Goal: Task Accomplishment & Management: Manage account settings

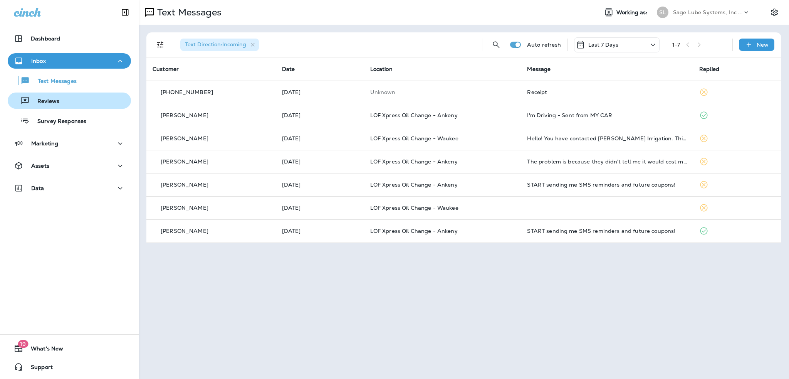
click at [59, 103] on div "Reviews" at bounding box center [69, 101] width 117 height 12
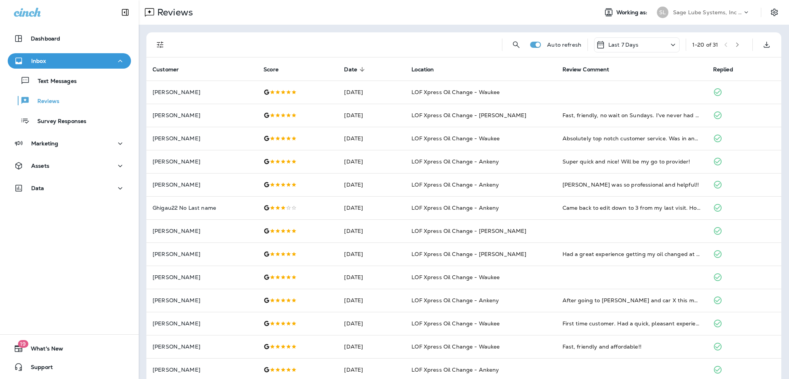
click at [153, 43] on button "Filters" at bounding box center [160, 44] width 15 height 15
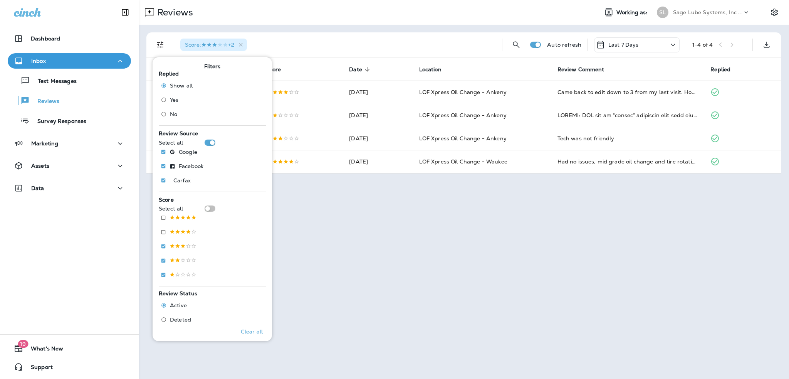
click at [674, 45] on icon at bounding box center [674, 45] width 4 height 2
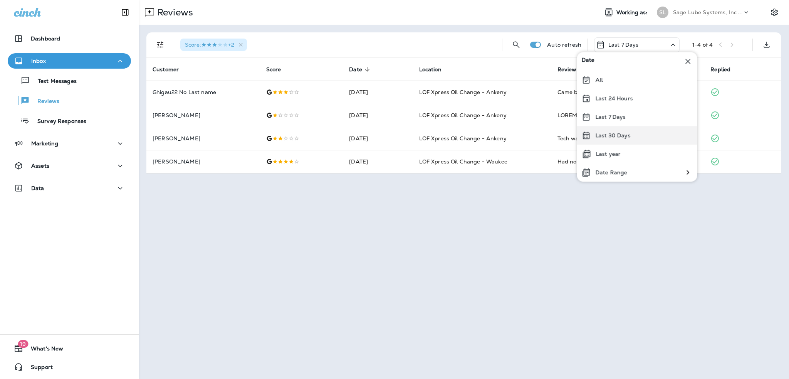
click at [623, 132] on p "Last 30 Days" at bounding box center [613, 135] width 35 height 6
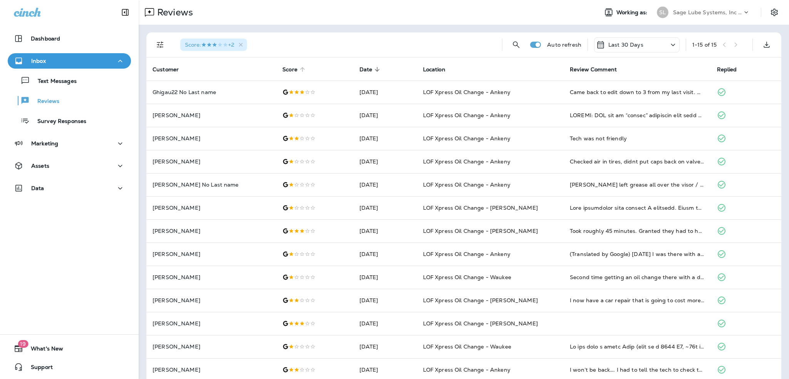
click at [299, 71] on icon at bounding box center [302, 69] width 7 height 7
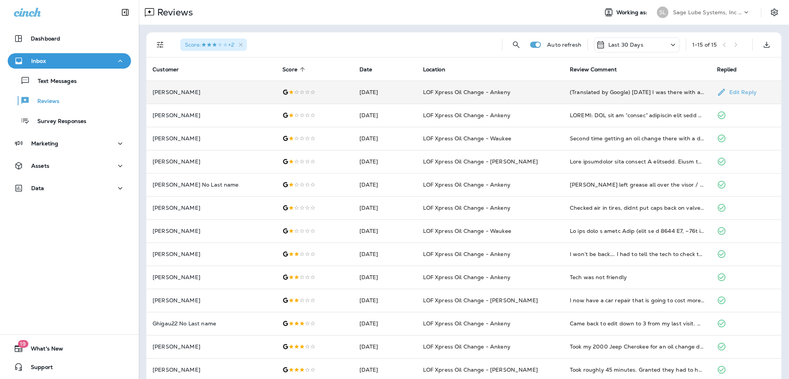
click at [353, 94] on td "[DATE]" at bounding box center [385, 92] width 64 height 23
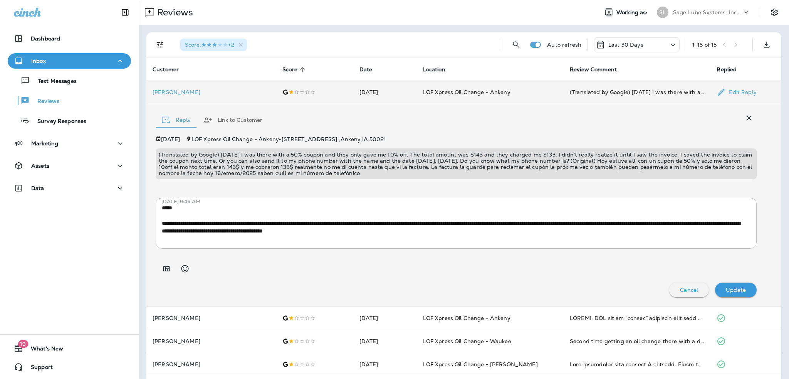
click at [296, 91] on div at bounding box center [315, 92] width 64 height 6
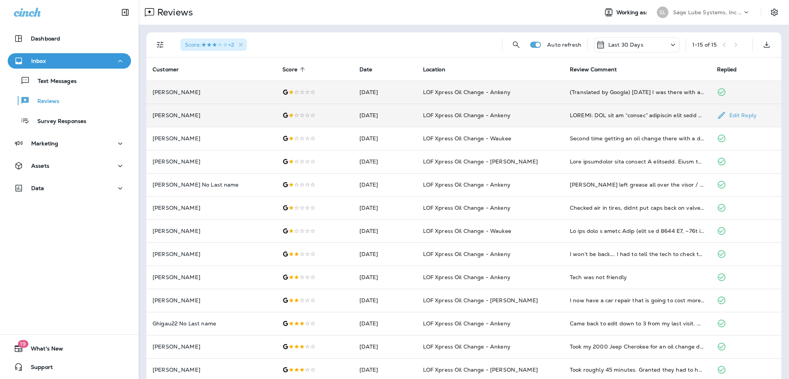
click at [286, 111] on td at bounding box center [314, 115] width 77 height 23
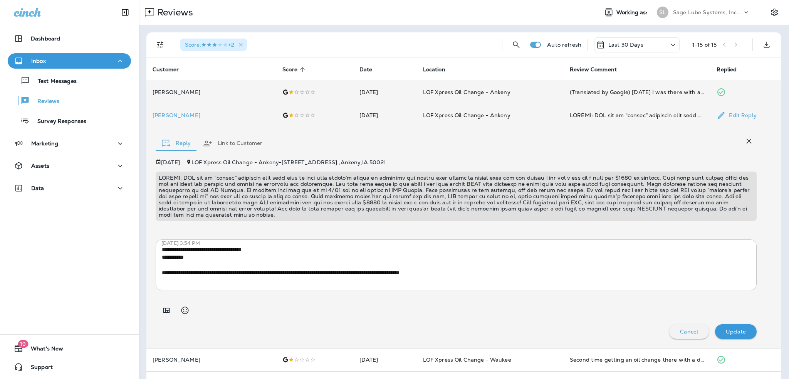
click at [284, 113] on div at bounding box center [315, 115] width 64 height 6
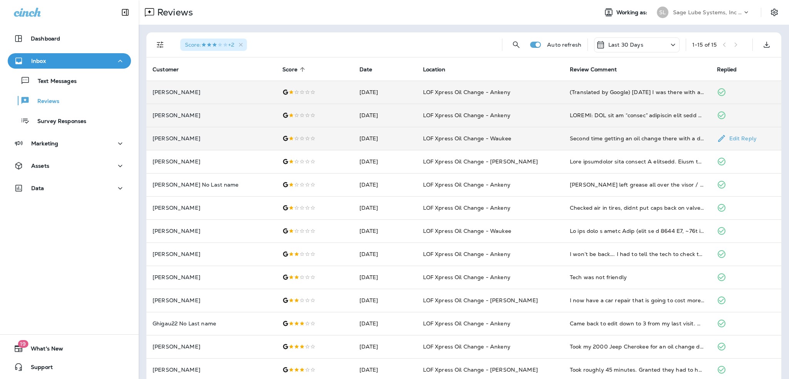
click at [284, 140] on div at bounding box center [315, 138] width 64 height 6
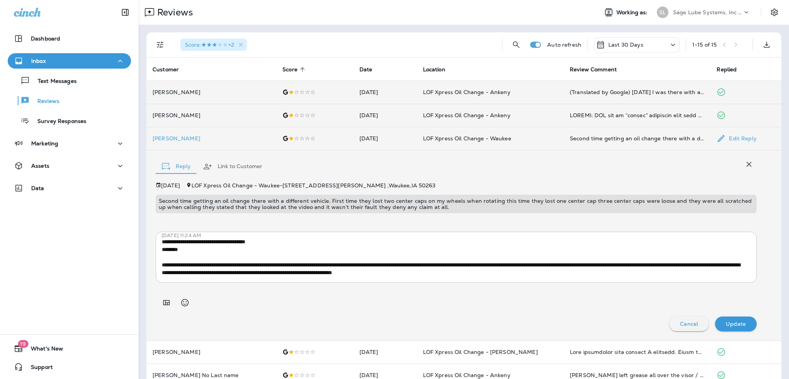
click at [284, 140] on div at bounding box center [315, 138] width 64 height 6
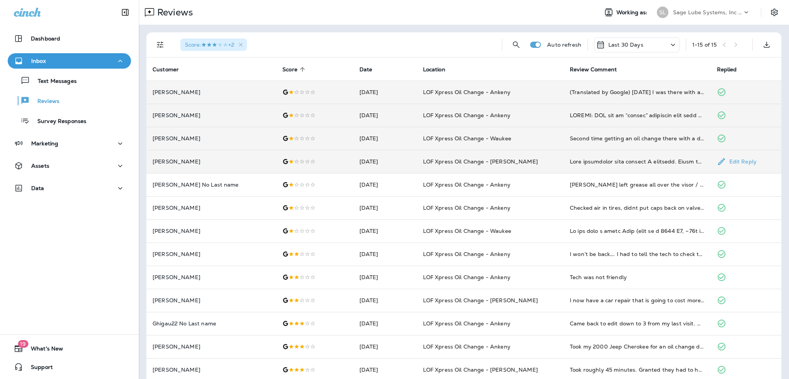
click at [283, 160] on div at bounding box center [315, 161] width 64 height 6
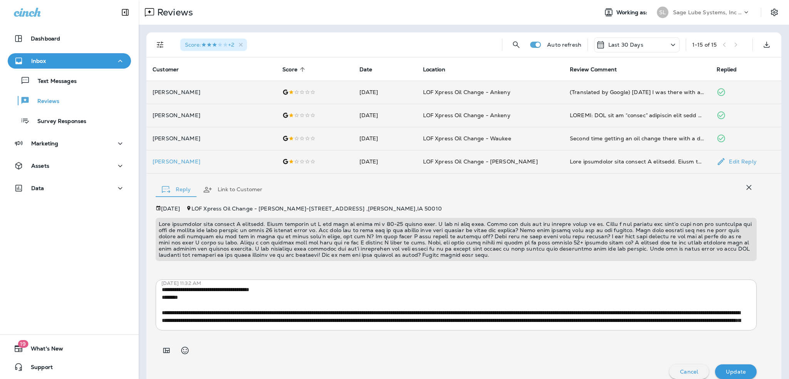
scroll to position [9, 0]
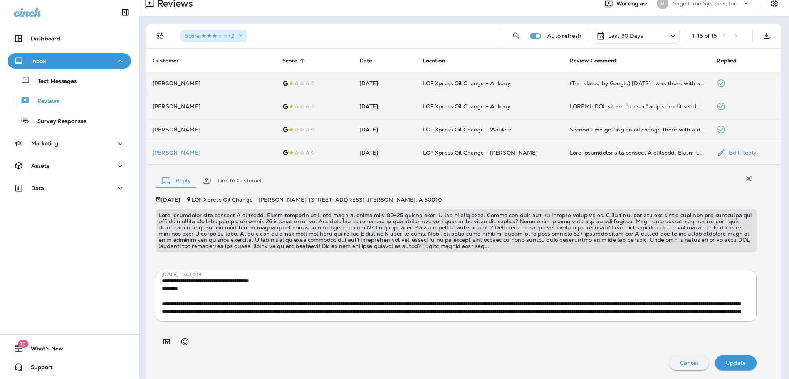
click at [282, 157] on td at bounding box center [314, 152] width 77 height 23
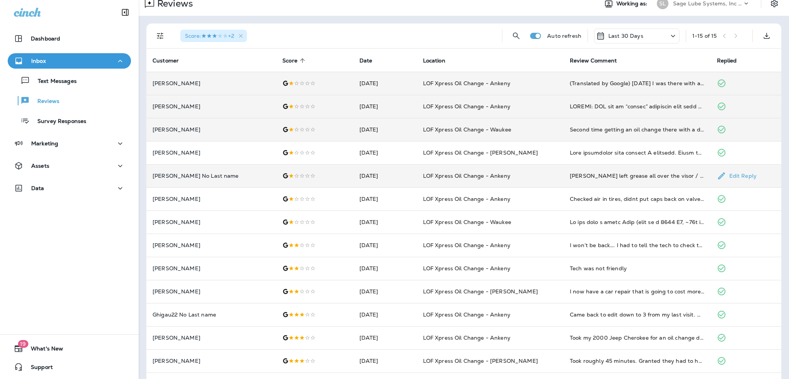
click at [283, 175] on div at bounding box center [315, 176] width 64 height 6
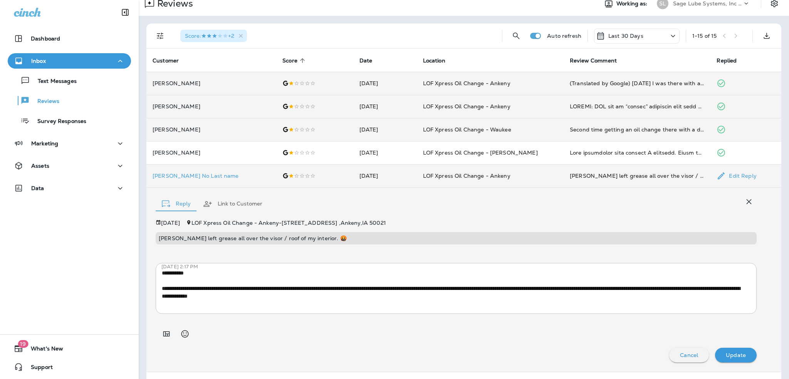
click at [283, 175] on div at bounding box center [315, 176] width 64 height 6
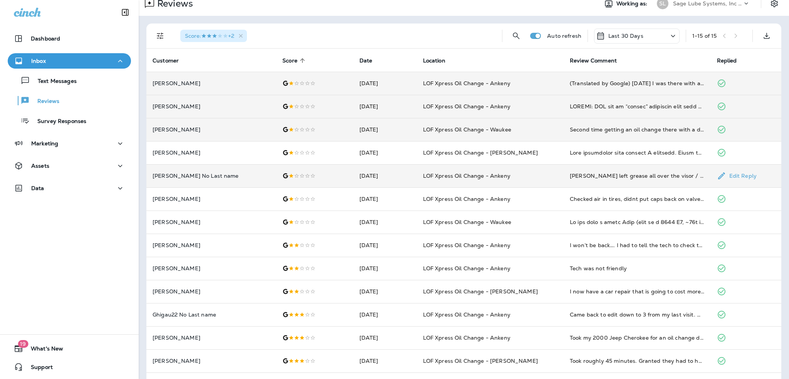
click at [283, 175] on div at bounding box center [315, 176] width 64 height 6
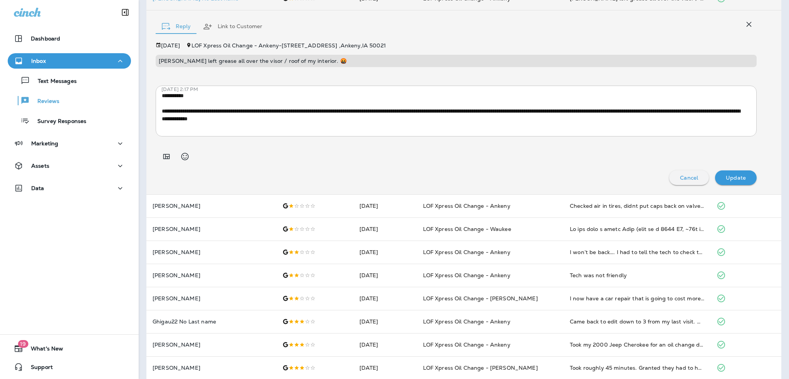
scroll to position [202, 0]
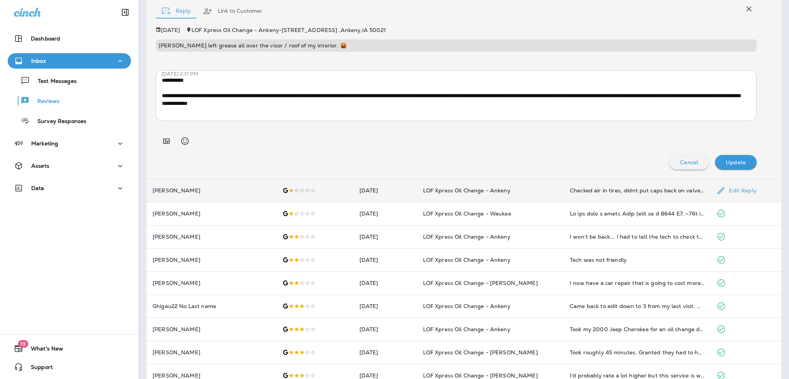
click at [283, 193] on div at bounding box center [315, 190] width 64 height 6
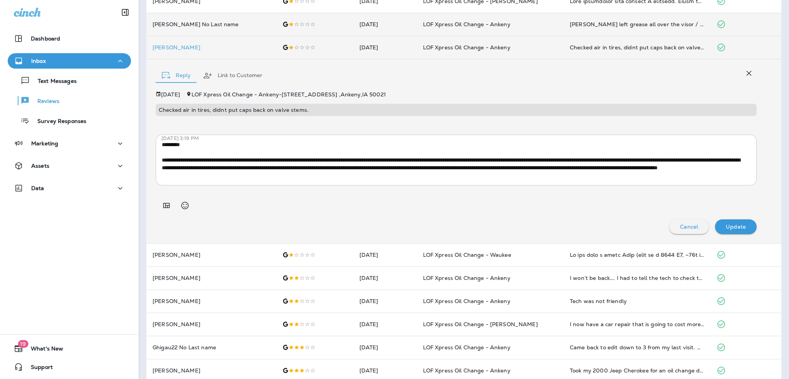
scroll to position [86, 0]
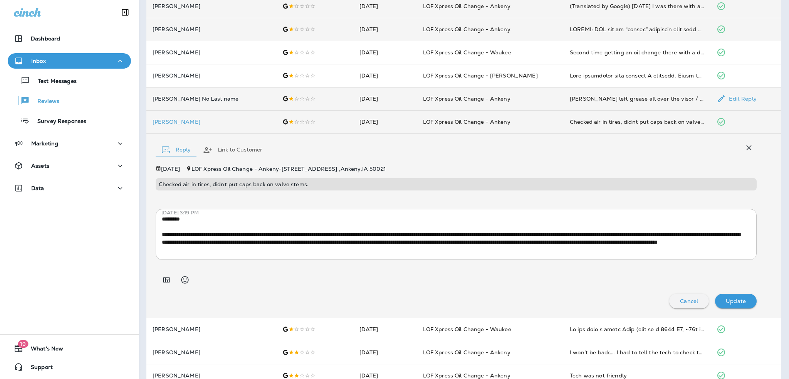
click at [311, 94] on td at bounding box center [314, 98] width 77 height 23
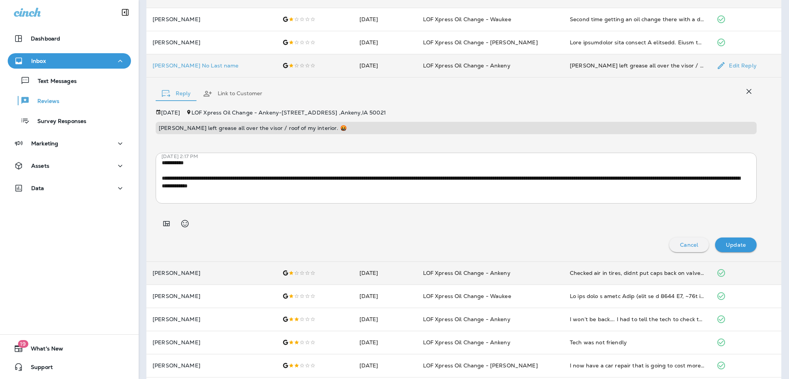
scroll to position [202, 0]
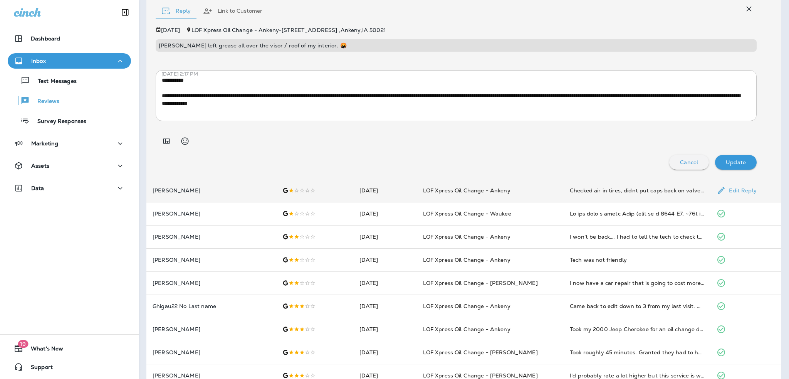
click at [314, 192] on div at bounding box center [315, 190] width 64 height 6
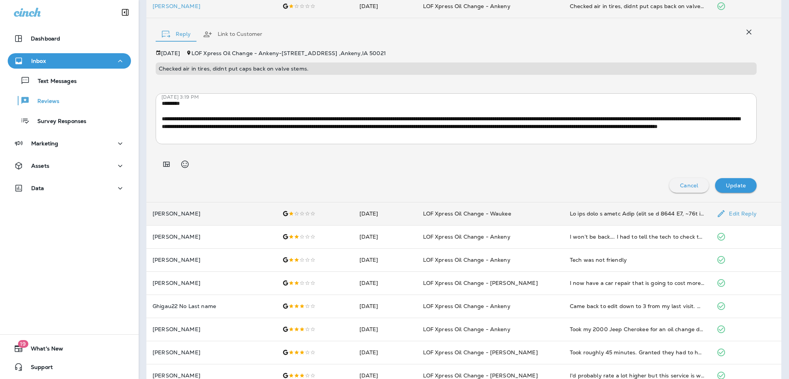
click at [303, 209] on td at bounding box center [314, 213] width 77 height 23
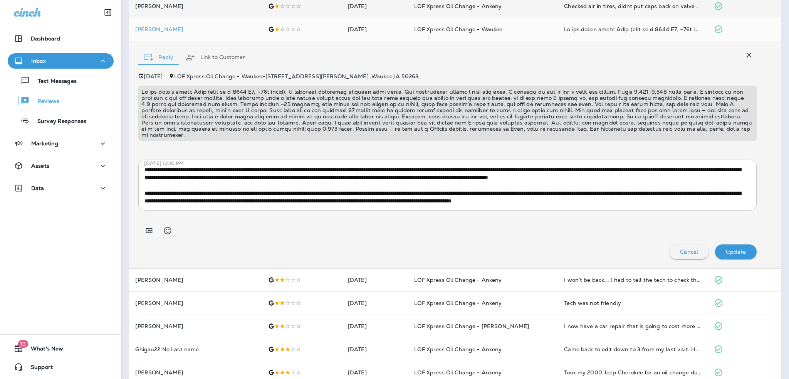
scroll to position [0, 0]
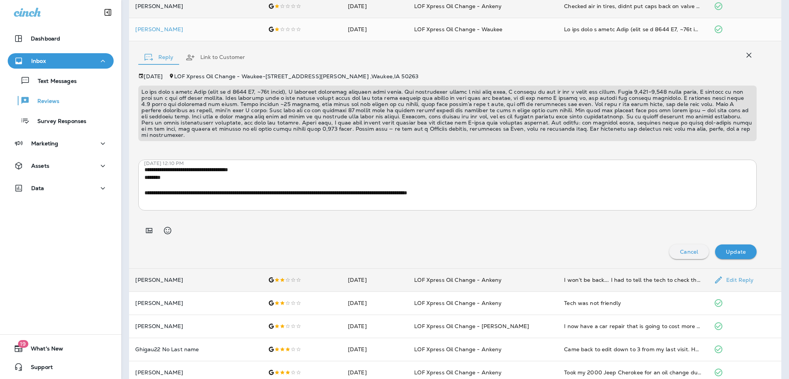
click at [307, 277] on div at bounding box center [301, 280] width 67 height 6
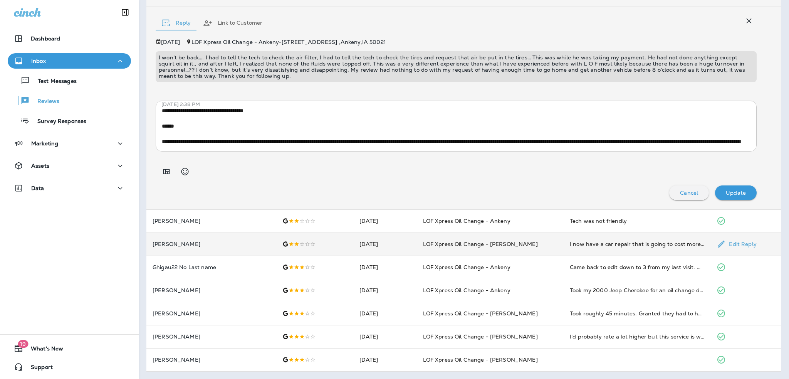
click at [295, 246] on div at bounding box center [315, 244] width 64 height 6
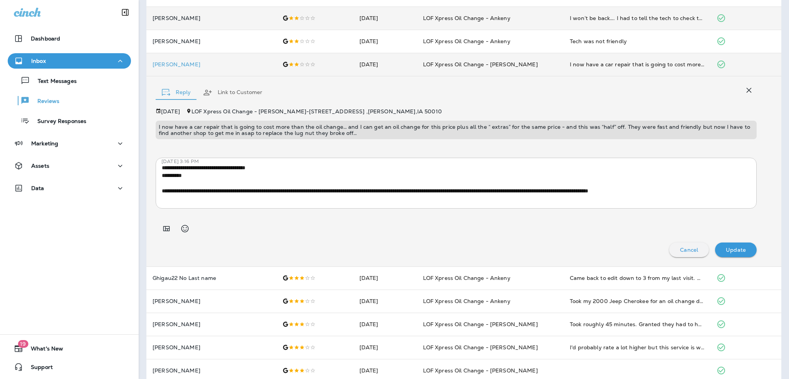
scroll to position [247, 0]
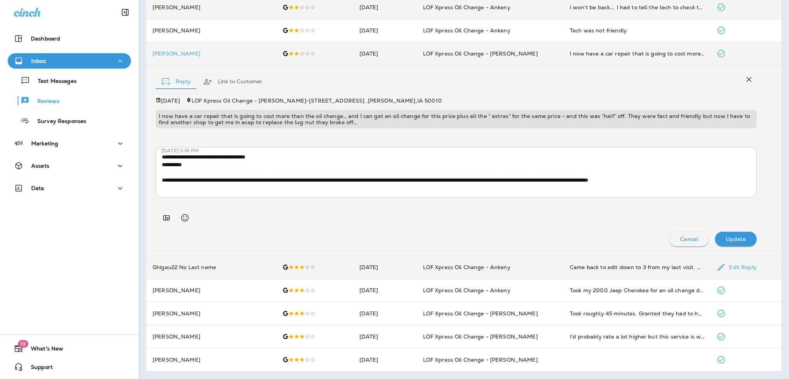
click at [291, 271] on td at bounding box center [314, 267] width 77 height 23
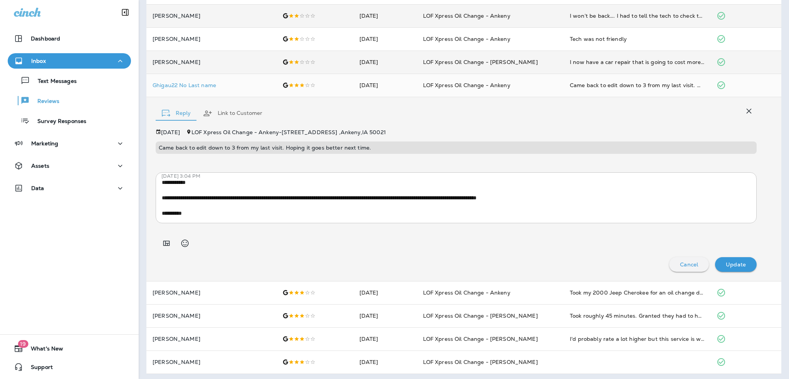
scroll to position [241, 0]
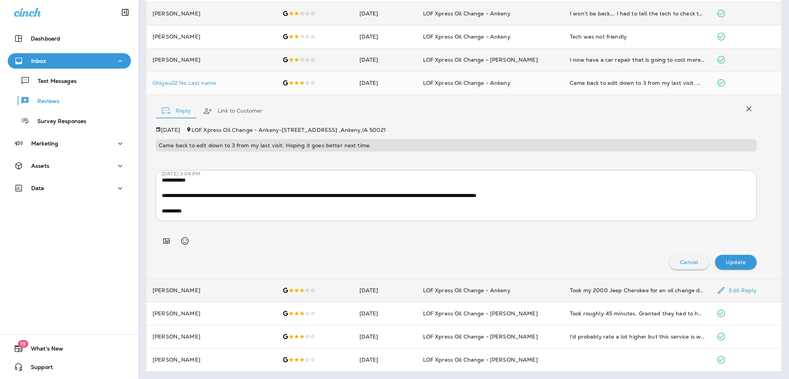
click at [279, 296] on td at bounding box center [314, 290] width 77 height 23
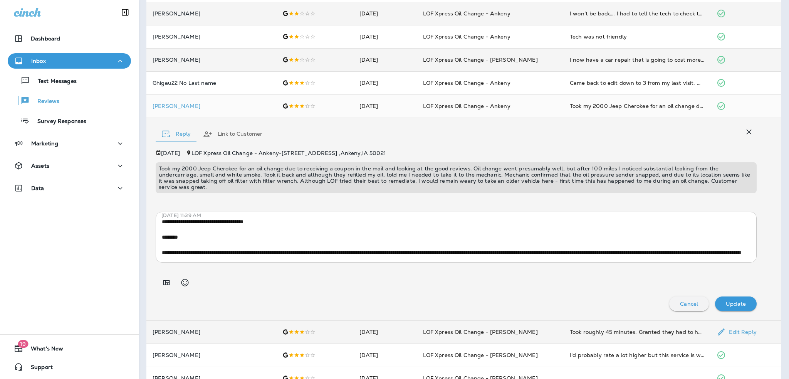
click at [288, 329] on div at bounding box center [315, 332] width 64 height 6
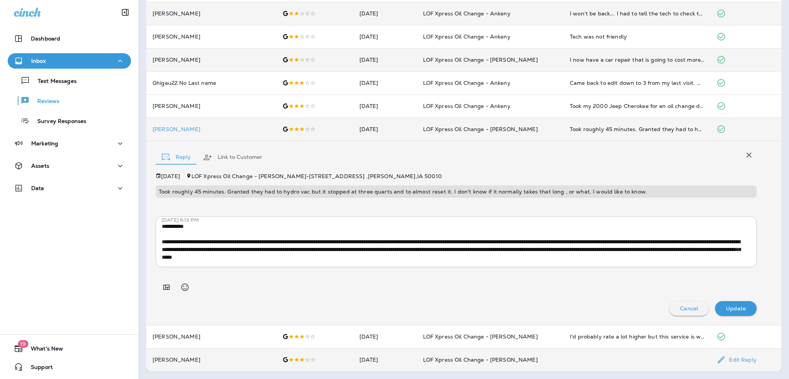
click at [283, 357] on div at bounding box center [315, 360] width 64 height 6
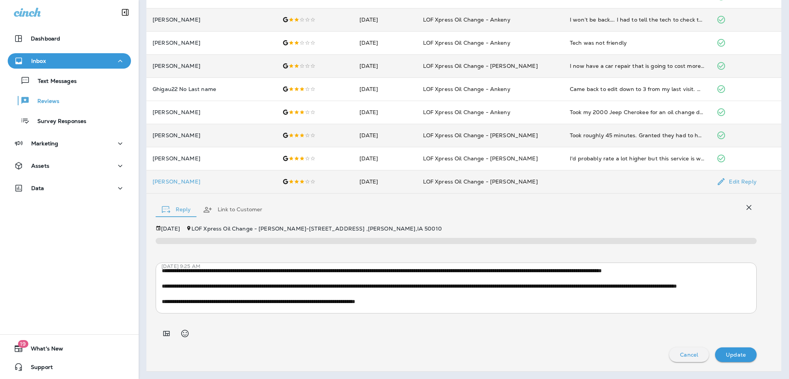
scroll to position [39, 0]
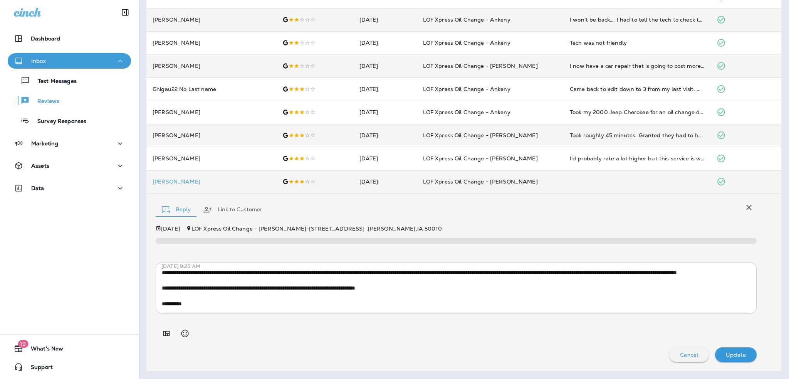
click at [49, 57] on div "Inbox" at bounding box center [69, 61] width 111 height 10
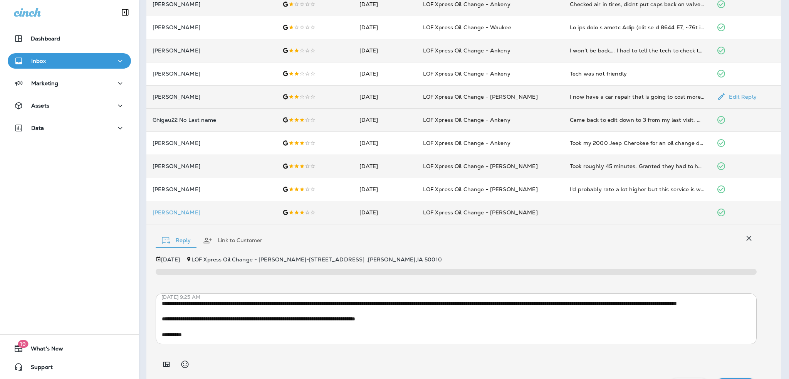
scroll to position [80, 0]
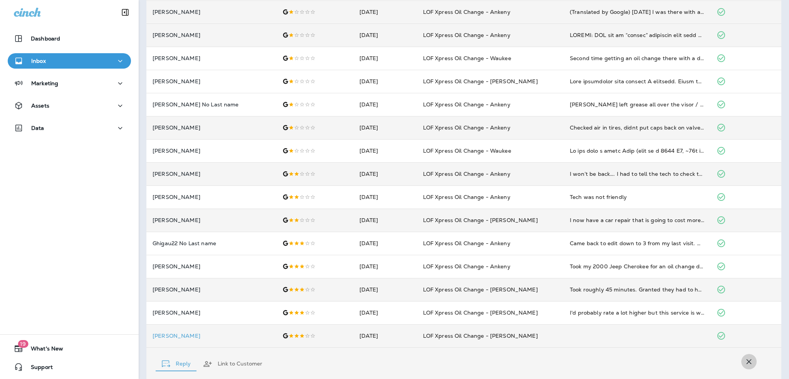
click at [745, 359] on icon "button" at bounding box center [749, 361] width 9 height 9
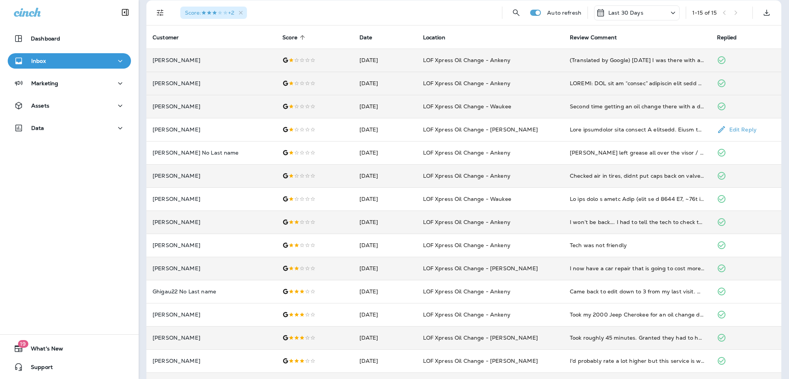
scroll to position [0, 0]
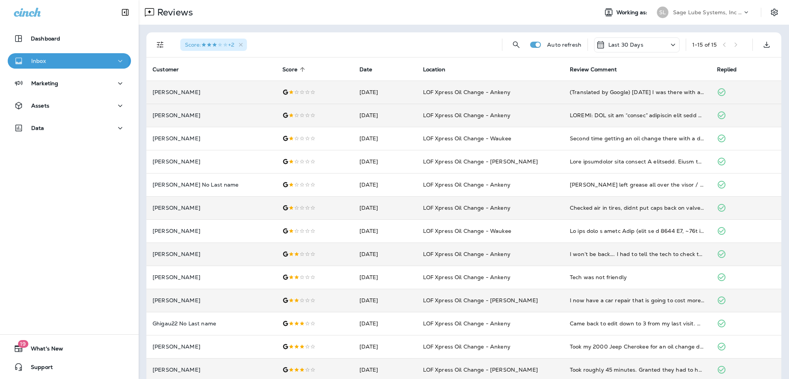
click at [43, 55] on button "Inbox" at bounding box center [69, 60] width 123 height 15
